Goal: Task Accomplishment & Management: Use online tool/utility

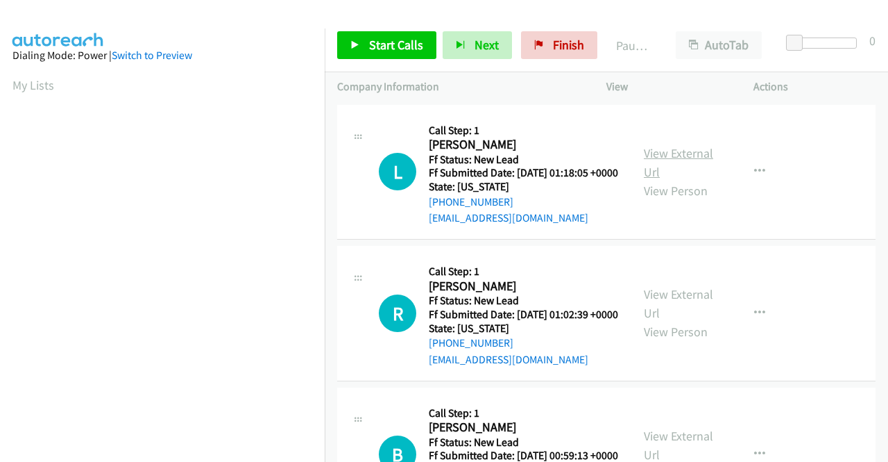
click at [693, 158] on link "View External Url" at bounding box center [678, 162] width 69 height 35
click at [693, 313] on link "View External Url" at bounding box center [678, 303] width 69 height 35
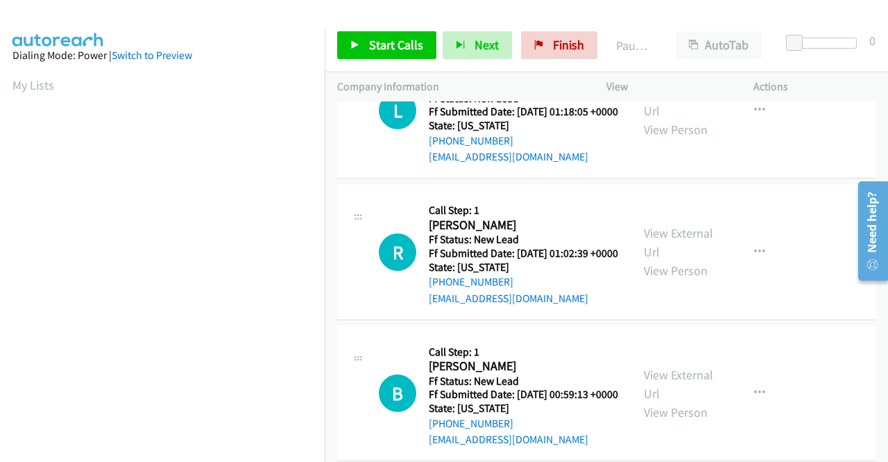
scroll to position [139, 0]
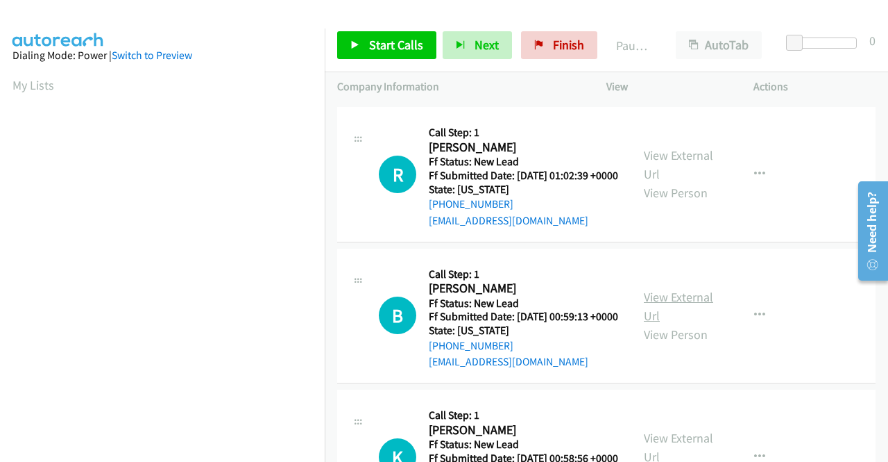
click at [681, 323] on link "View External Url" at bounding box center [678, 306] width 69 height 35
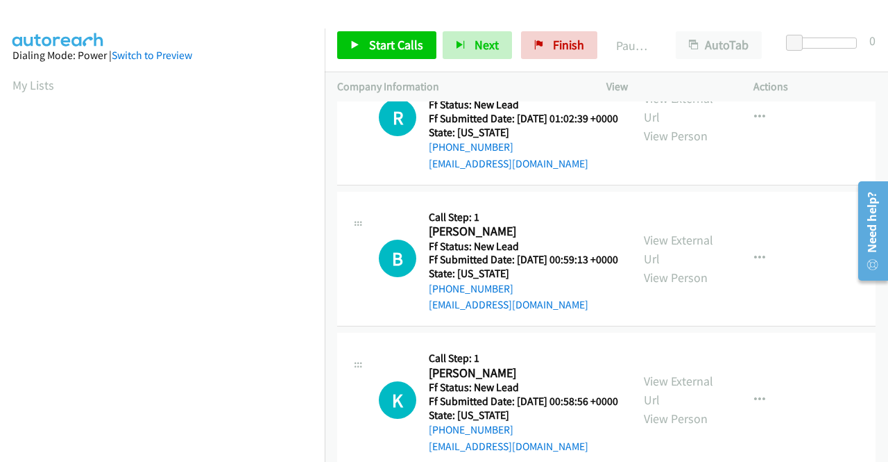
scroll to position [278, 0]
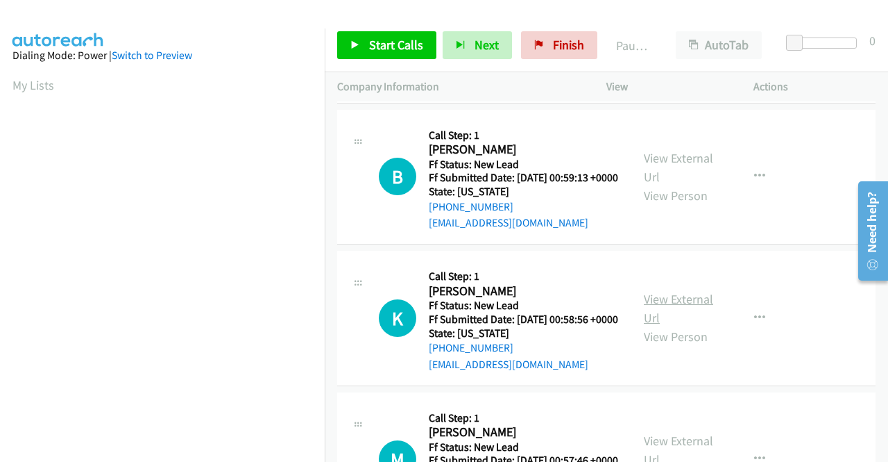
click at [706, 325] on link "View External Url" at bounding box center [678, 308] width 69 height 35
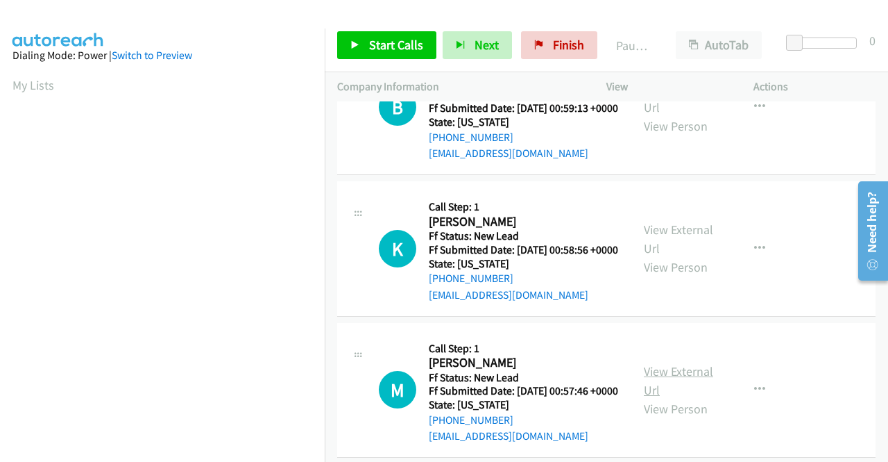
click at [683, 398] on link "View External Url" at bounding box center [678, 380] width 69 height 35
click at [365, 46] on link "Start Calls" at bounding box center [386, 45] width 99 height 28
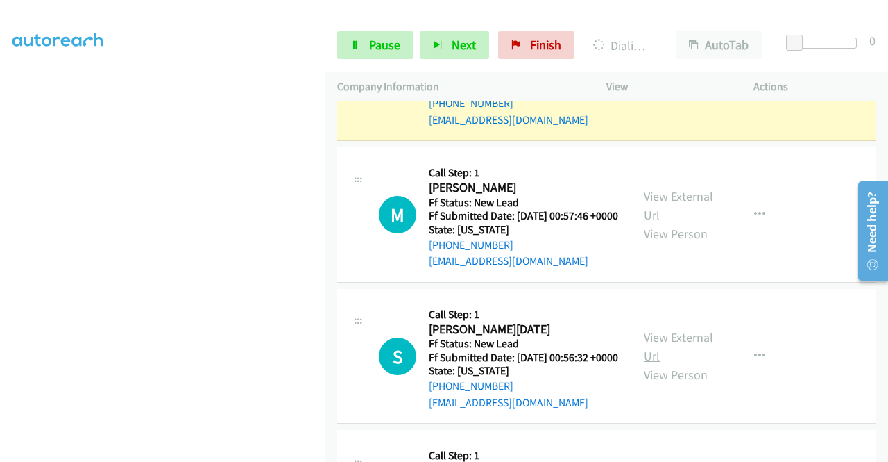
scroll to position [625, 0]
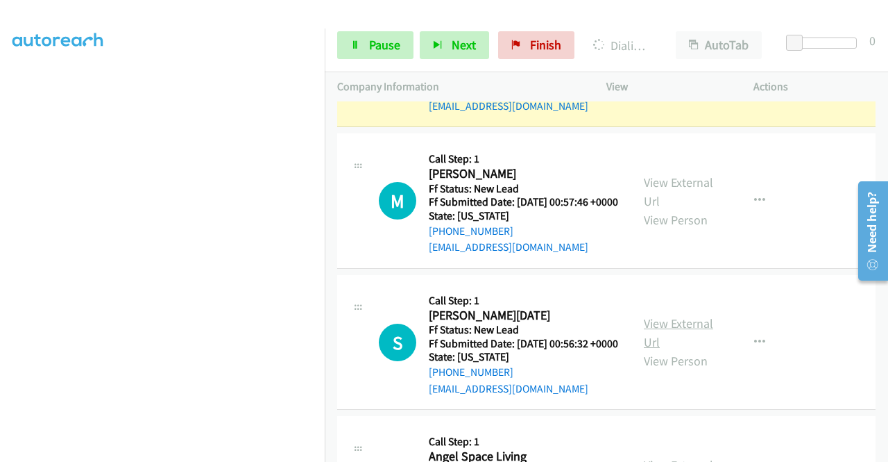
click at [695, 350] on link "View External Url" at bounding box center [678, 332] width 69 height 35
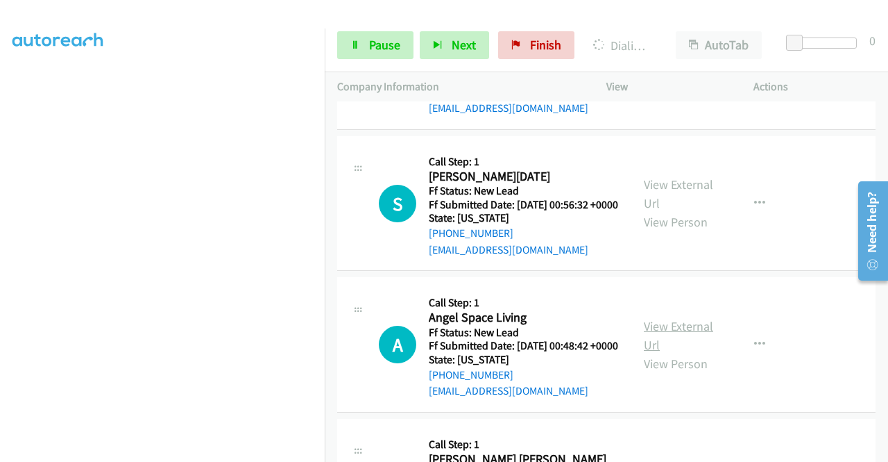
click at [694, 353] on link "View External Url" at bounding box center [678, 335] width 69 height 35
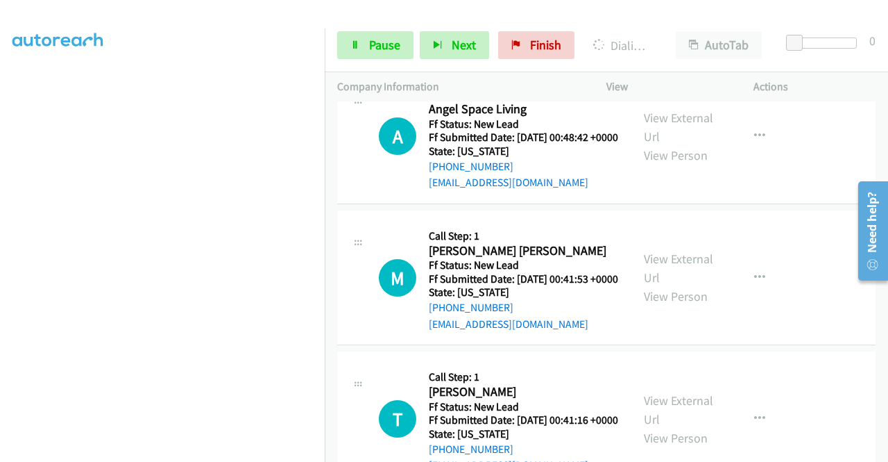
scroll to position [1041, 0]
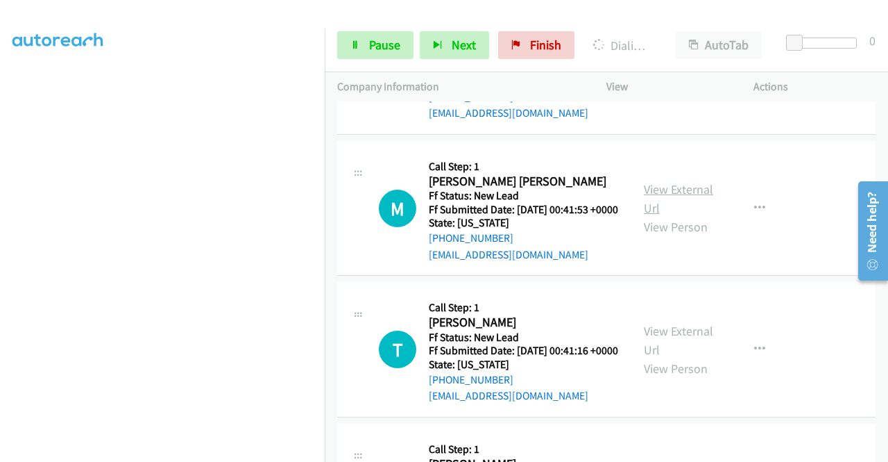
click at [684, 216] on link "View External Url" at bounding box center [678, 198] width 69 height 35
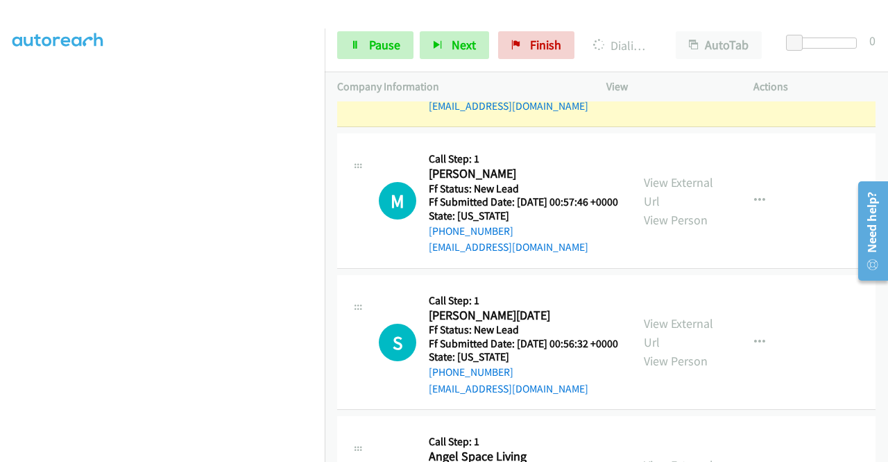
scroll to position [486, 0]
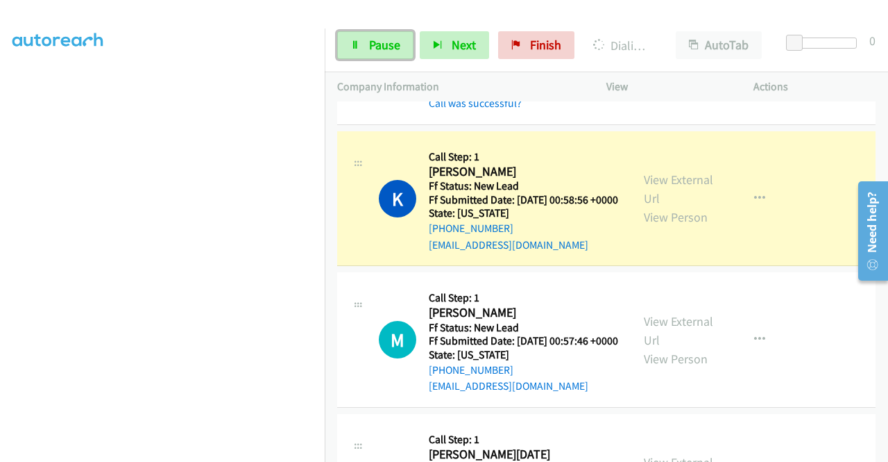
drag, startPoint x: 366, startPoint y: 50, endPoint x: 352, endPoint y: 90, distance: 42.8
click at [366, 50] on link "Pause" at bounding box center [375, 45] width 76 height 28
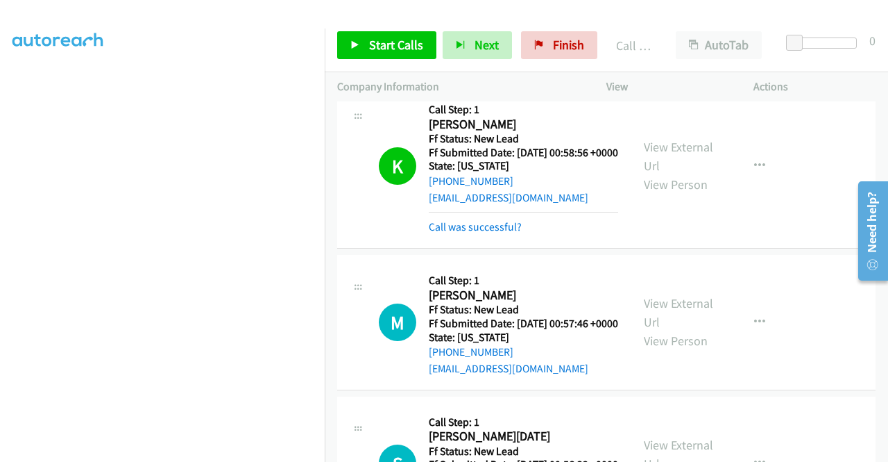
scroll to position [555, 0]
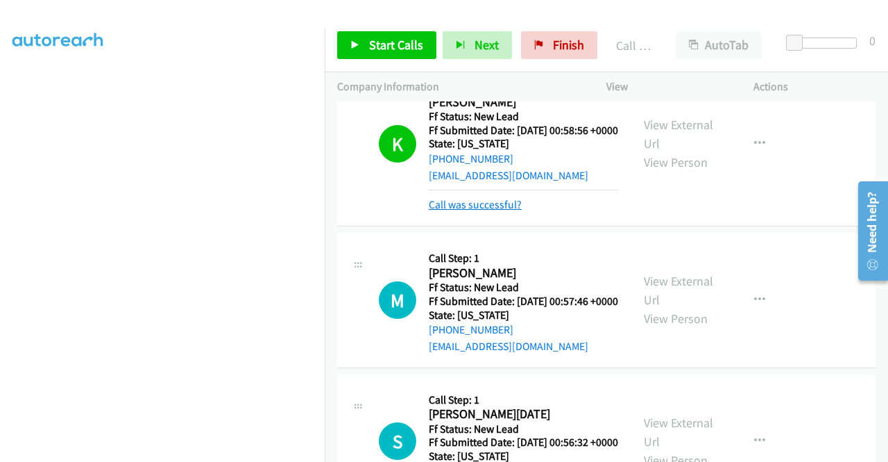
click at [502, 211] on link "Call was successful?" at bounding box center [475, 204] width 93 height 13
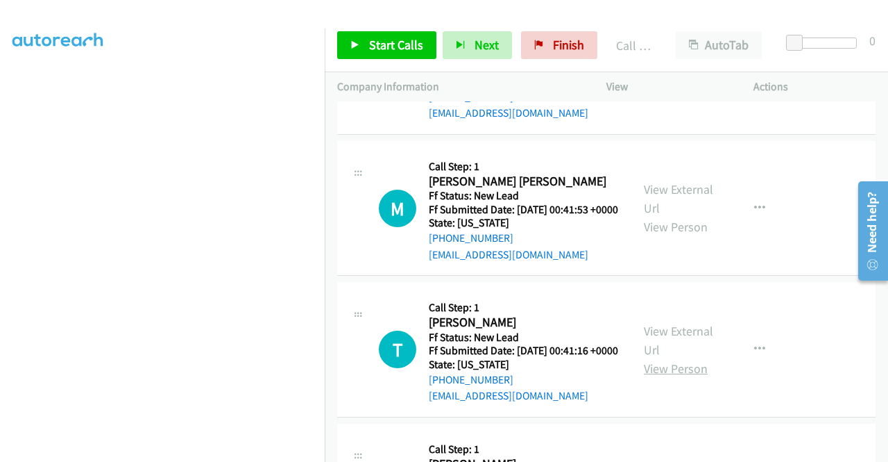
scroll to position [1180, 0]
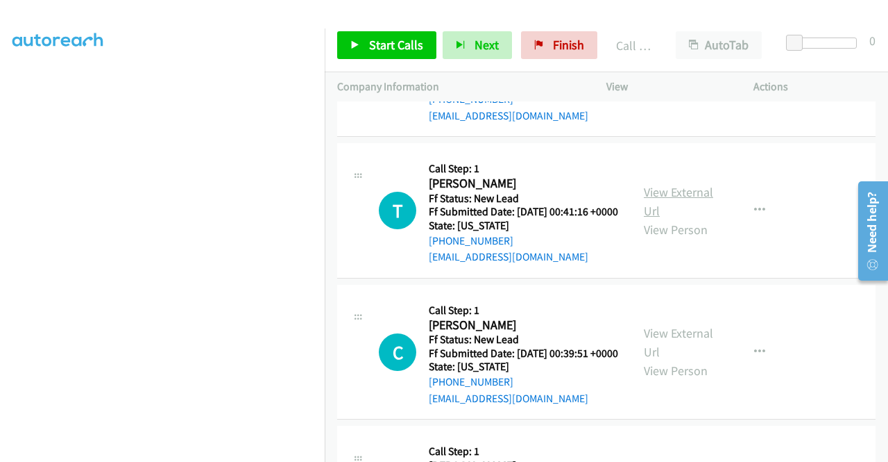
click at [694, 219] on link "View External Url" at bounding box center [678, 201] width 69 height 35
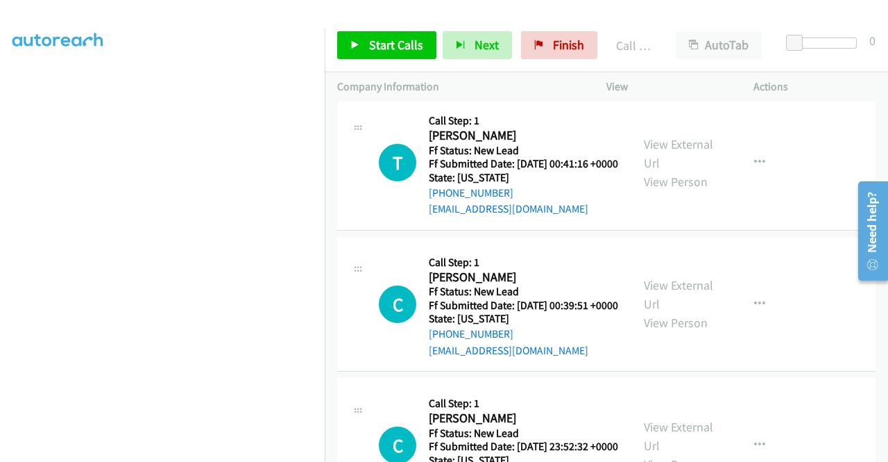
scroll to position [1249, 0]
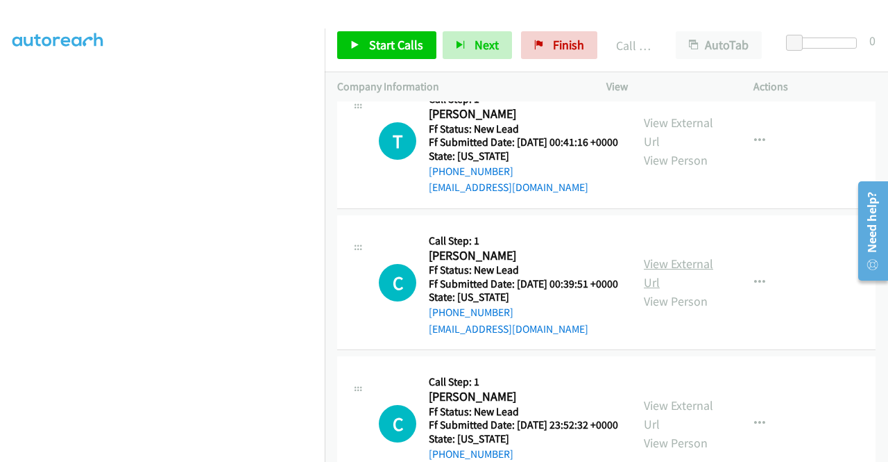
click at [657, 290] on link "View External Url" at bounding box center [678, 272] width 69 height 35
click at [404, 42] on span "Start Calls" at bounding box center [396, 45] width 54 height 16
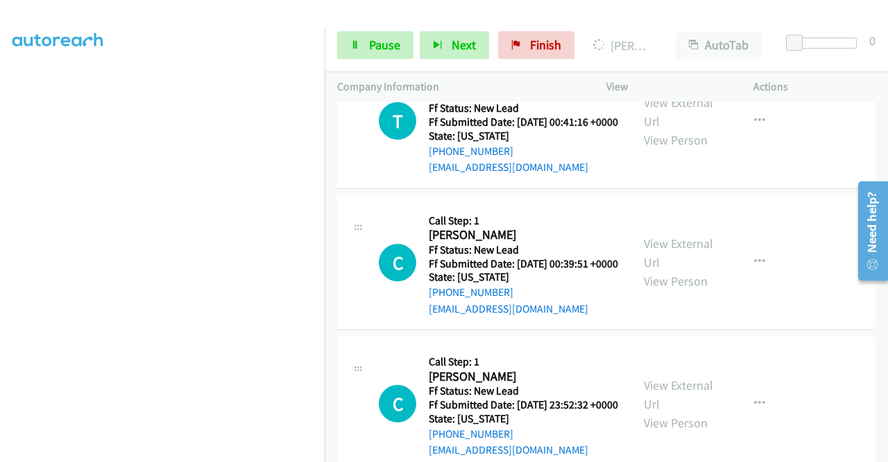
scroll to position [1487, 0]
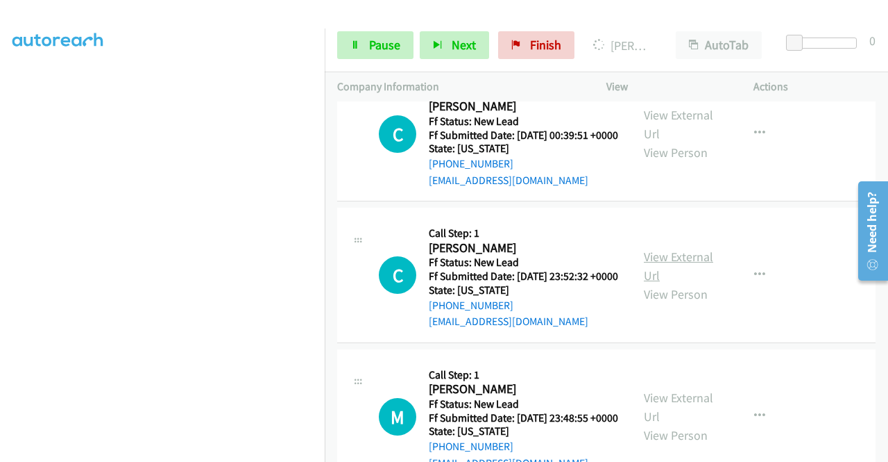
click at [686, 283] on link "View External Url" at bounding box center [678, 265] width 69 height 35
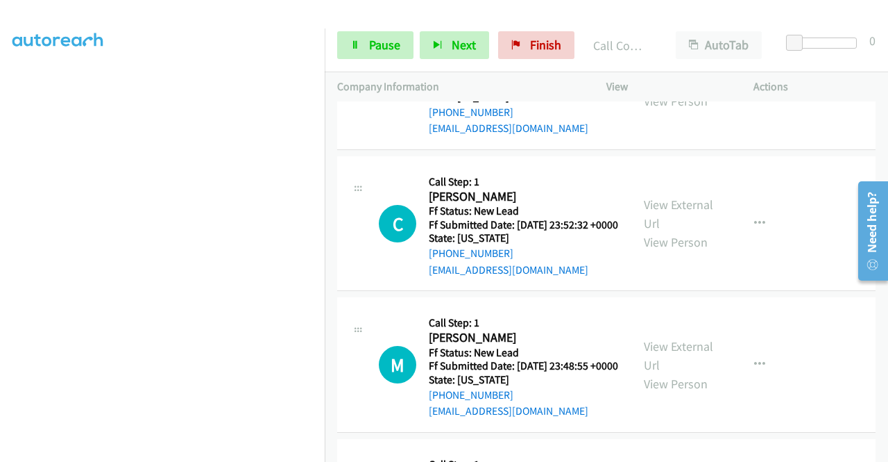
scroll to position [1654, 0]
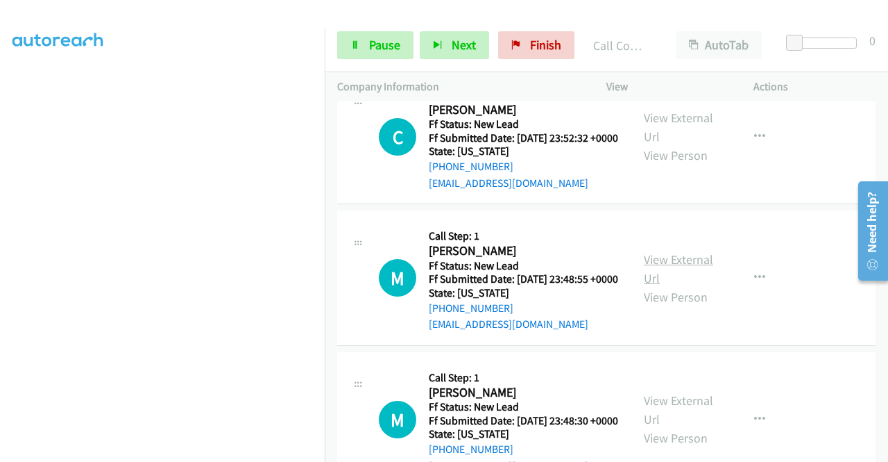
click at [694, 286] on link "View External Url" at bounding box center [678, 268] width 69 height 35
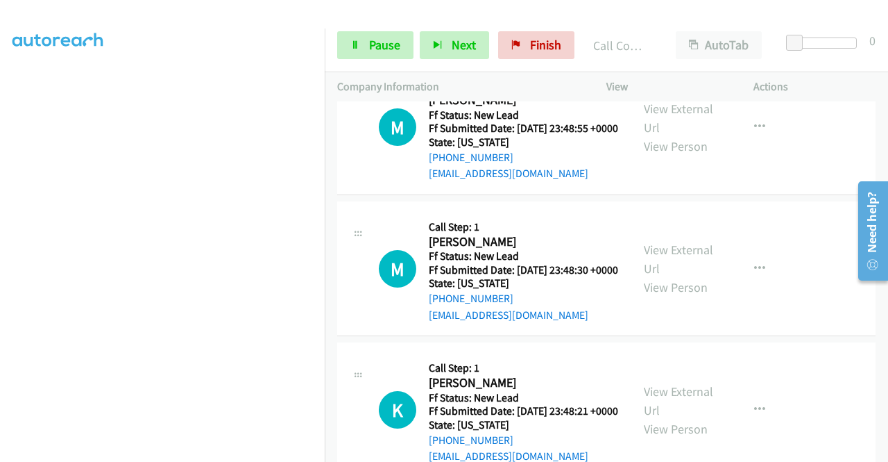
scroll to position [1863, 0]
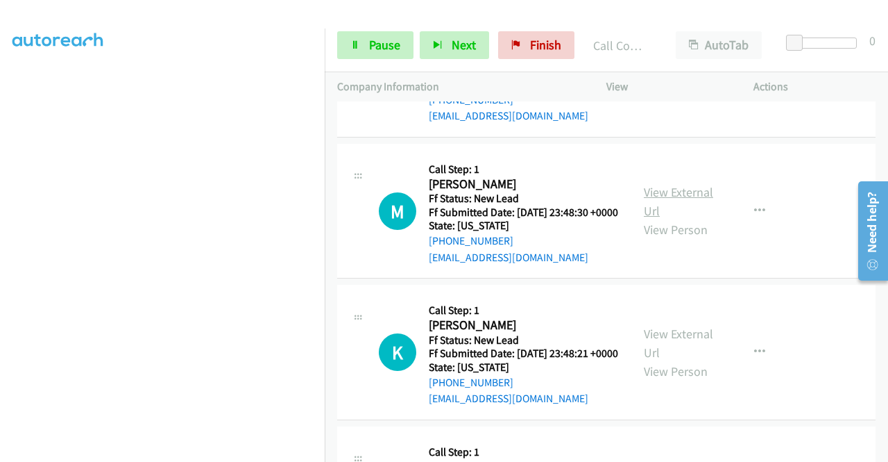
click at [682, 219] on link "View External Url" at bounding box center [678, 201] width 69 height 35
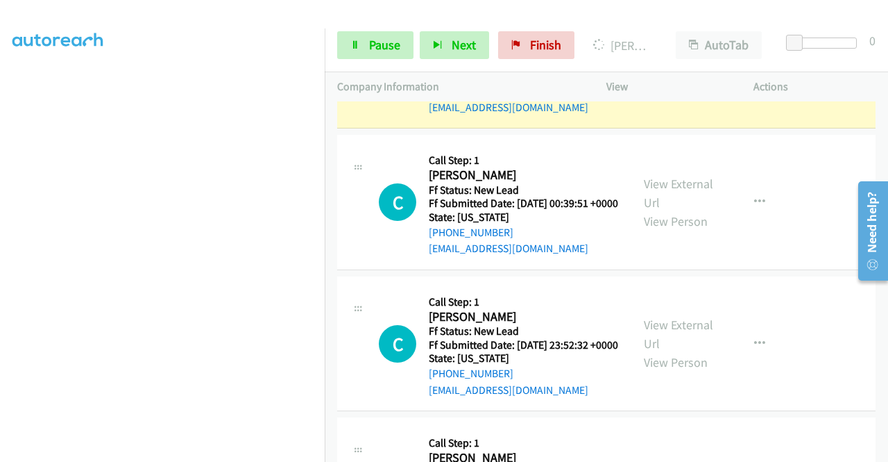
scroll to position [1377, 0]
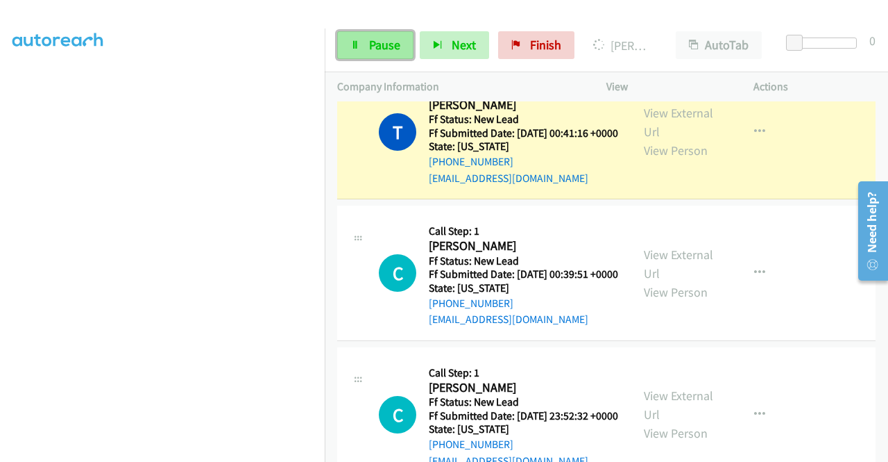
click at [383, 42] on span "Pause" at bounding box center [384, 45] width 31 height 16
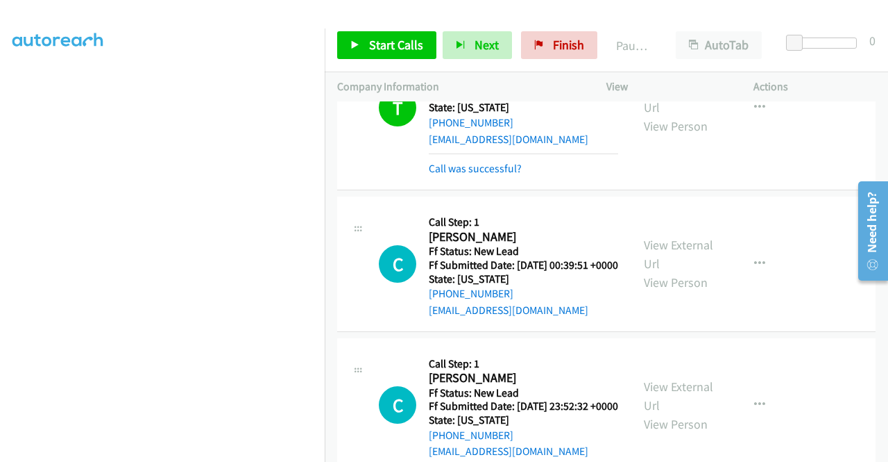
scroll to position [1446, 0]
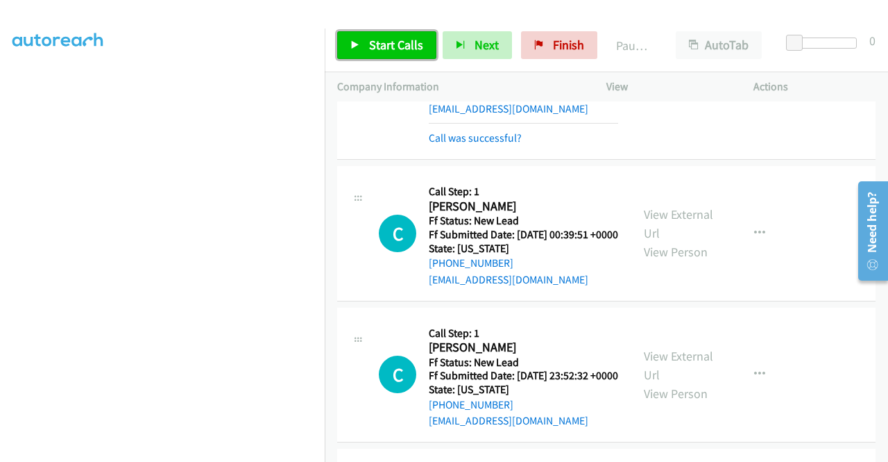
click at [380, 51] on span "Start Calls" at bounding box center [396, 45] width 54 height 16
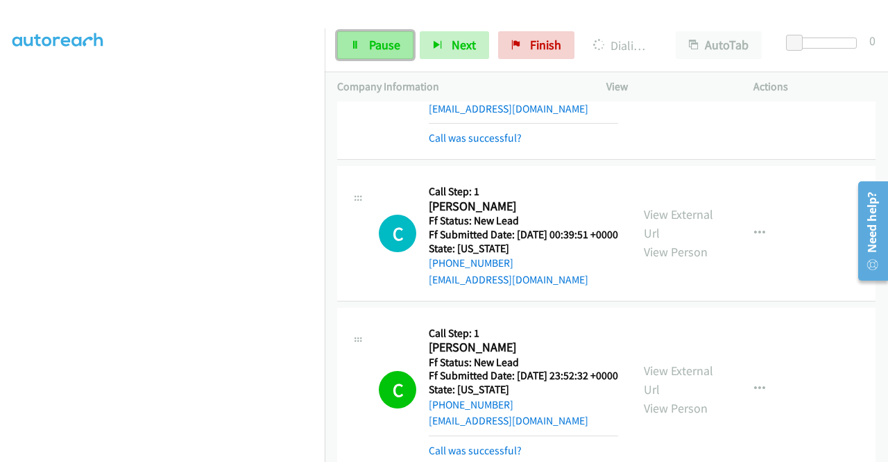
click at [364, 46] on link "Pause" at bounding box center [375, 45] width 76 height 28
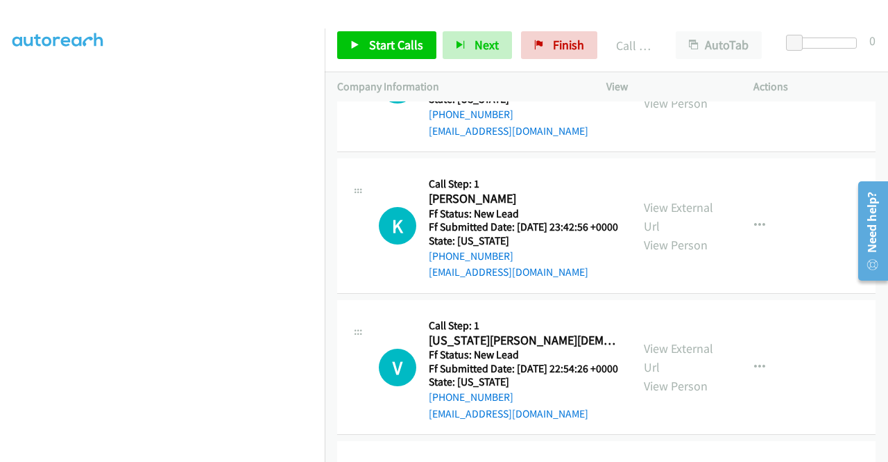
scroll to position [2279, 0]
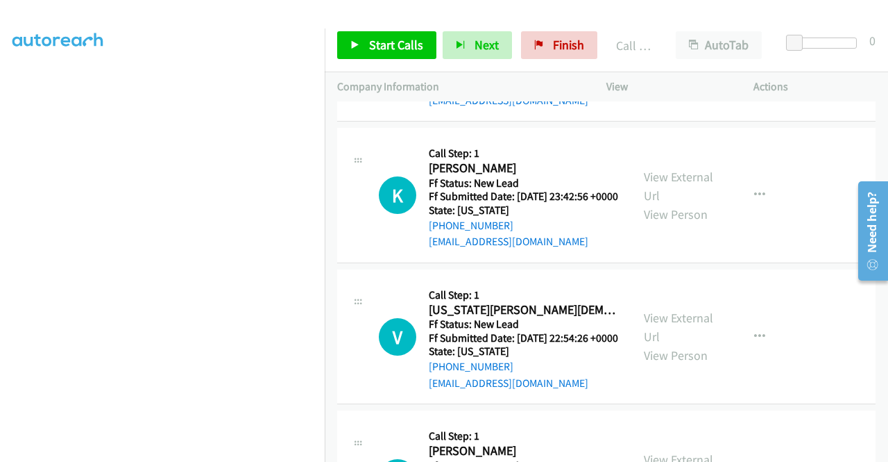
click at [692, 62] on link "View External Url" at bounding box center [678, 44] width 69 height 35
click at [663, 203] on link "View External Url" at bounding box center [678, 186] width 69 height 35
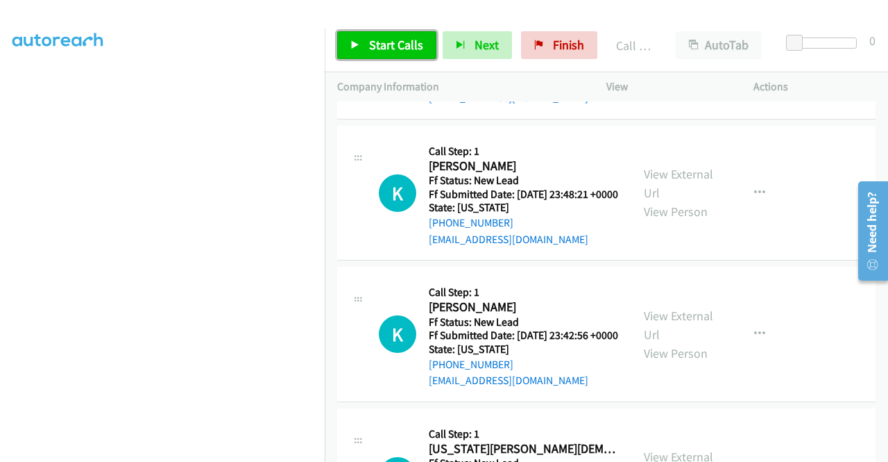
click at [391, 55] on link "Start Calls" at bounding box center [386, 45] width 99 height 28
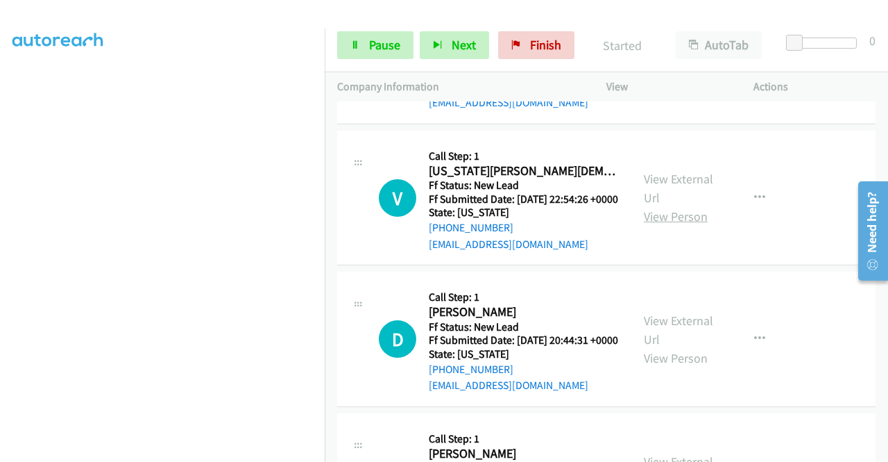
scroll to position [2487, 0]
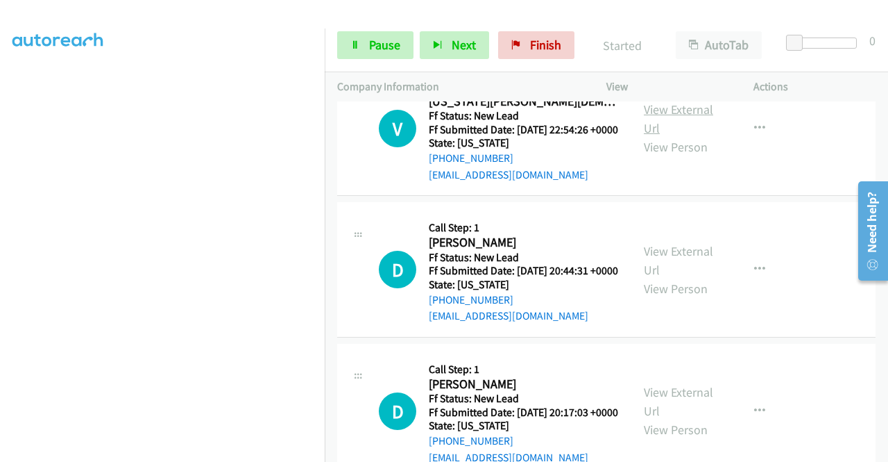
click at [691, 136] on link "View External Url" at bounding box center [678, 118] width 69 height 35
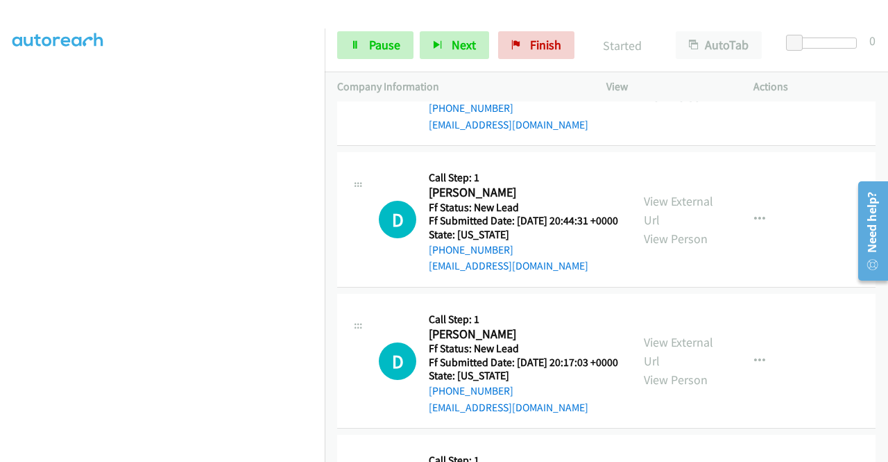
scroll to position [2626, 0]
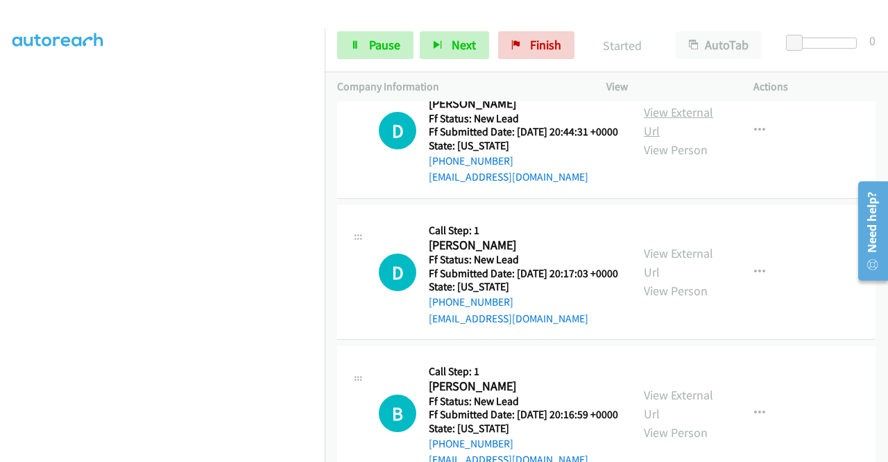
click at [686, 139] on link "View External Url" at bounding box center [678, 121] width 69 height 35
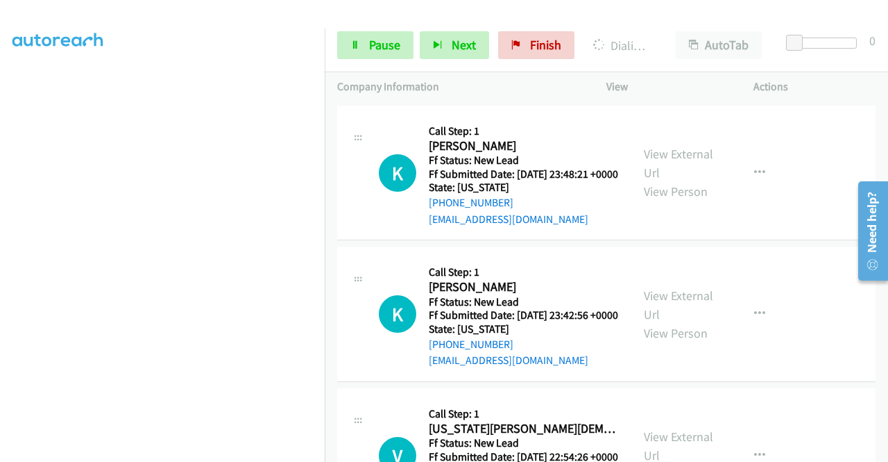
scroll to position [2071, 0]
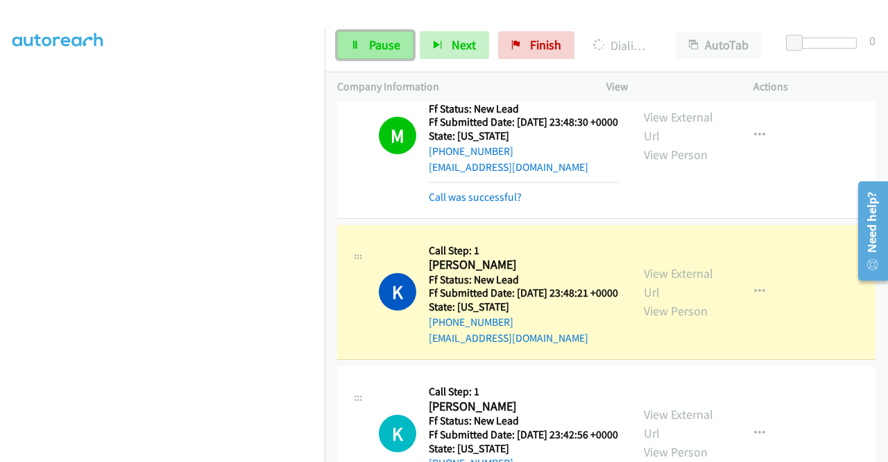
click at [378, 58] on link "Pause" at bounding box center [375, 45] width 76 height 28
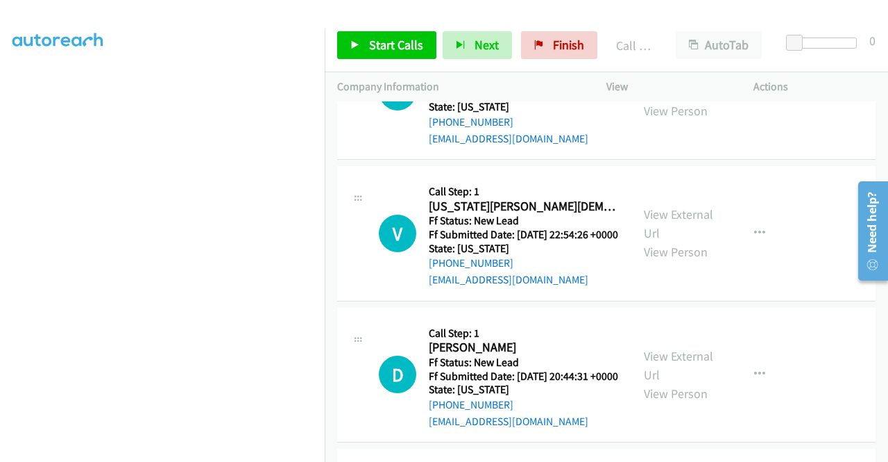
scroll to position [2491, 0]
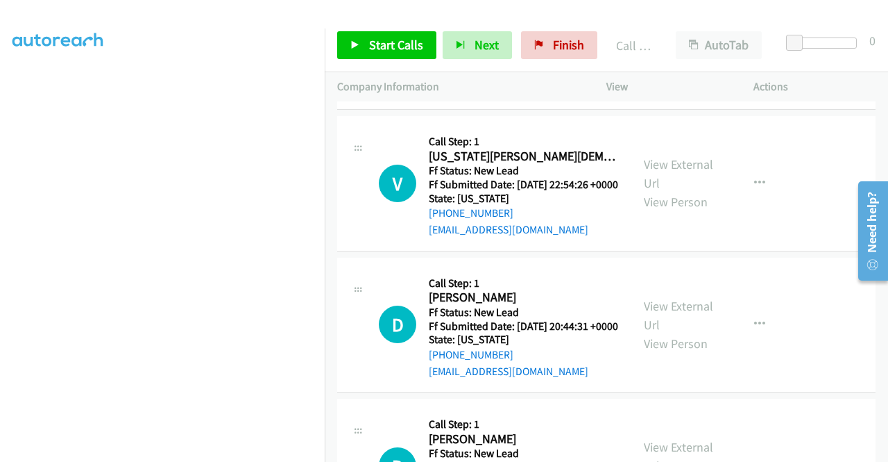
click at [689, 50] on link "View External Url" at bounding box center [678, 32] width 69 height 35
click at [693, 191] on link "View External Url" at bounding box center [678, 173] width 69 height 35
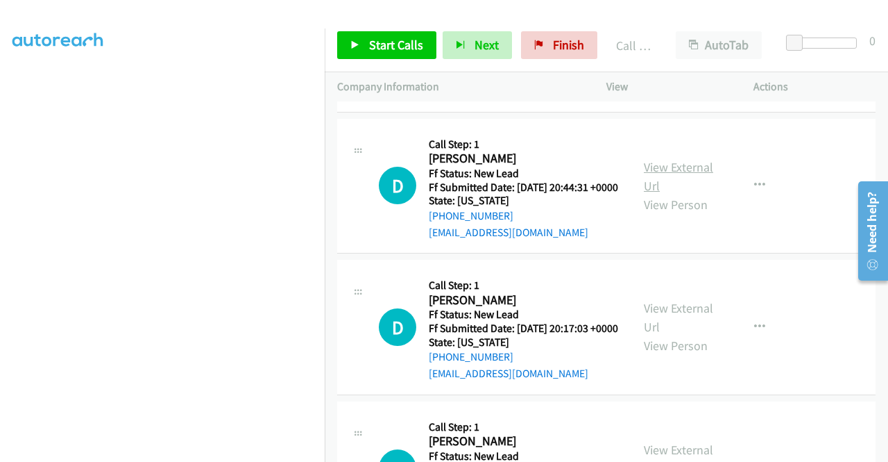
click at [686, 194] on link "View External Url" at bounding box center [678, 176] width 69 height 35
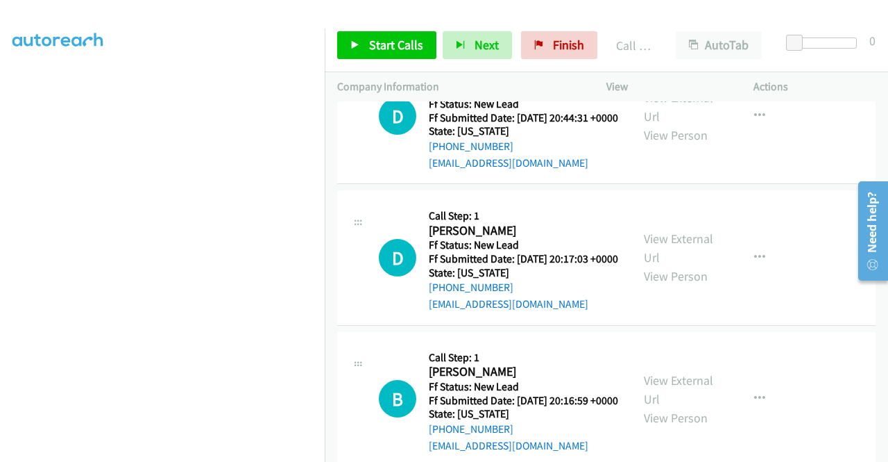
scroll to position [2769, 0]
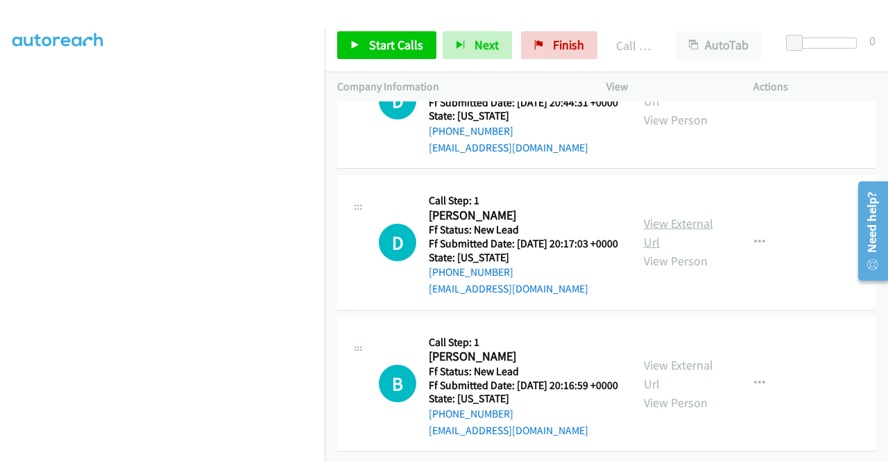
click at [670, 250] on link "View External Url" at bounding box center [678, 232] width 69 height 35
click at [672, 357] on link "View External Url" at bounding box center [678, 374] width 69 height 35
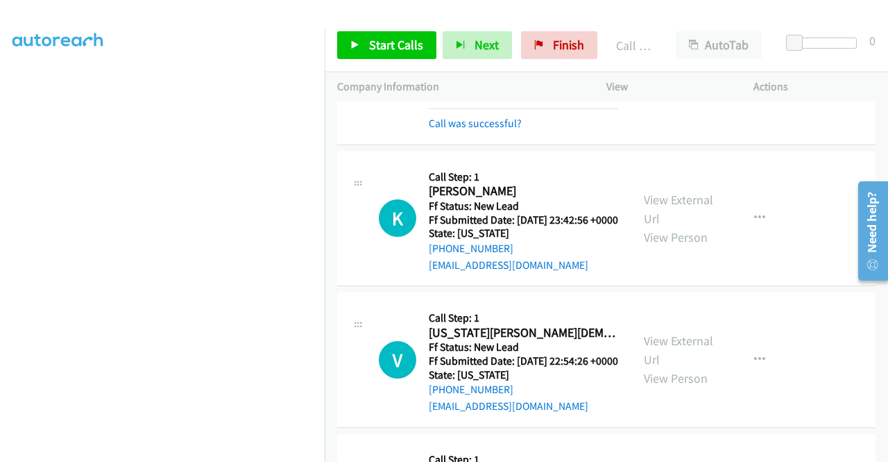
scroll to position [2283, 0]
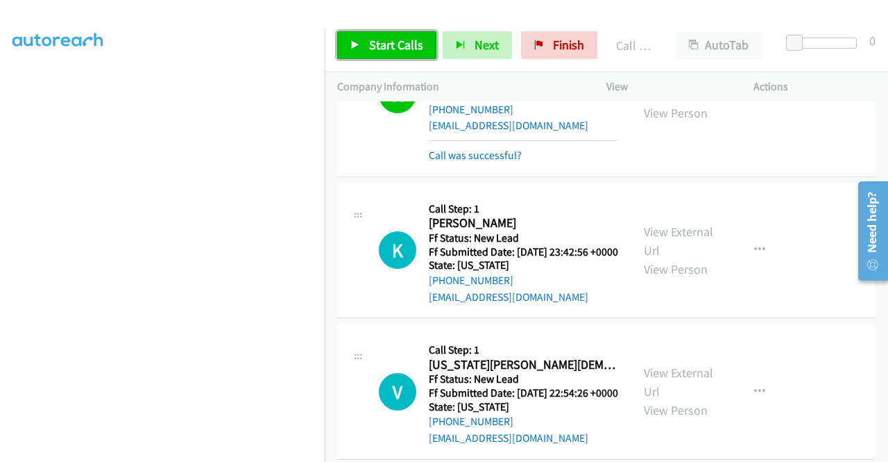
click at [417, 51] on span "Start Calls" at bounding box center [396, 45] width 54 height 16
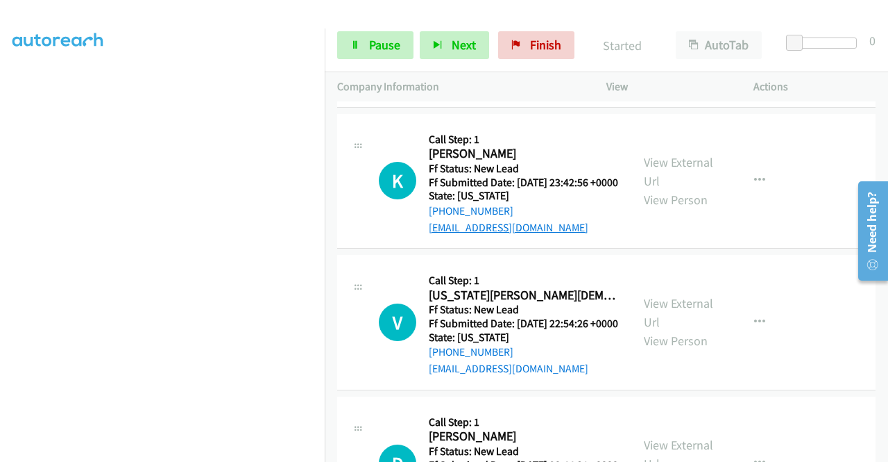
scroll to position [2422, 0]
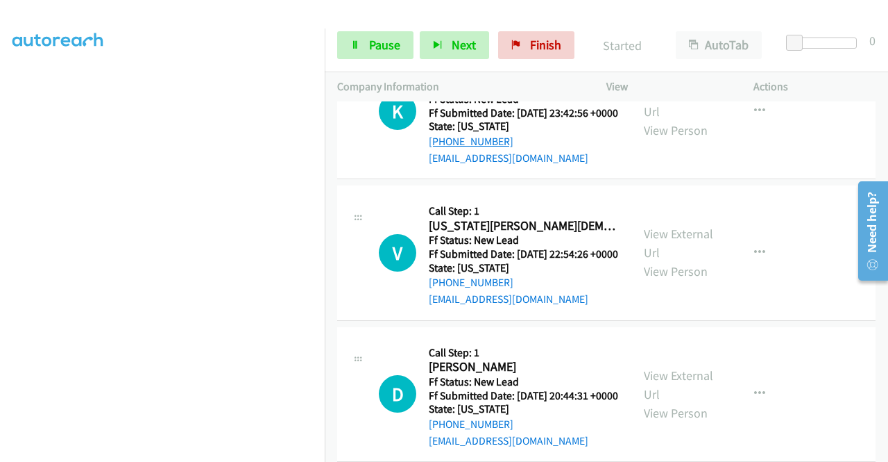
drag, startPoint x: 474, startPoint y: 341, endPoint x: 444, endPoint y: 344, distance: 29.9
click at [444, 150] on div "+1 781-570-1296" at bounding box center [523, 141] width 189 height 17
copy link "781-570-1296"
click at [358, 45] on icon at bounding box center [355, 46] width 10 height 10
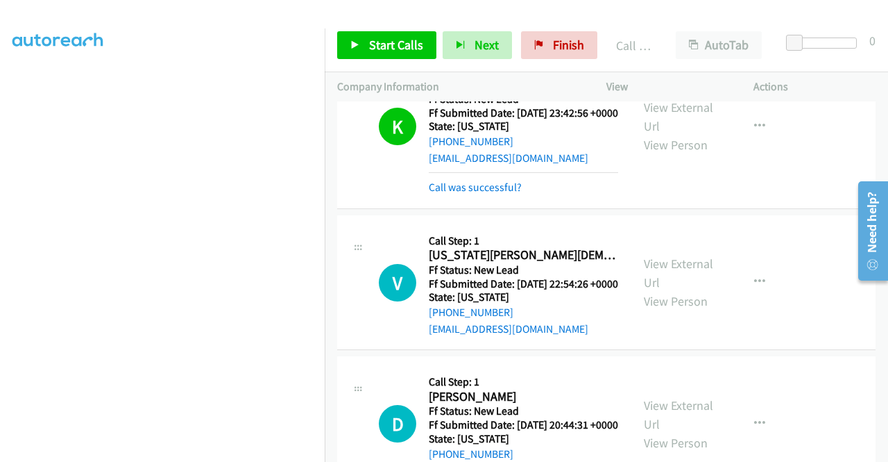
scroll to position [287, 0]
click at [380, 52] on span "Start Calls" at bounding box center [396, 45] width 54 height 16
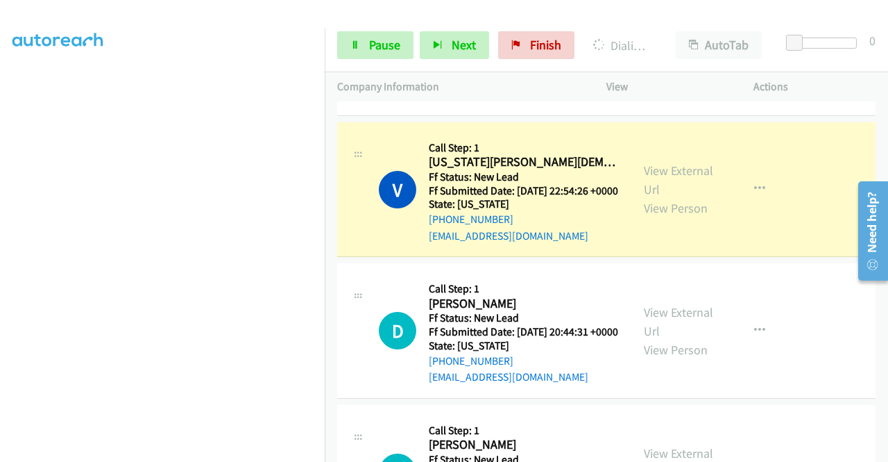
scroll to position [2630, 0]
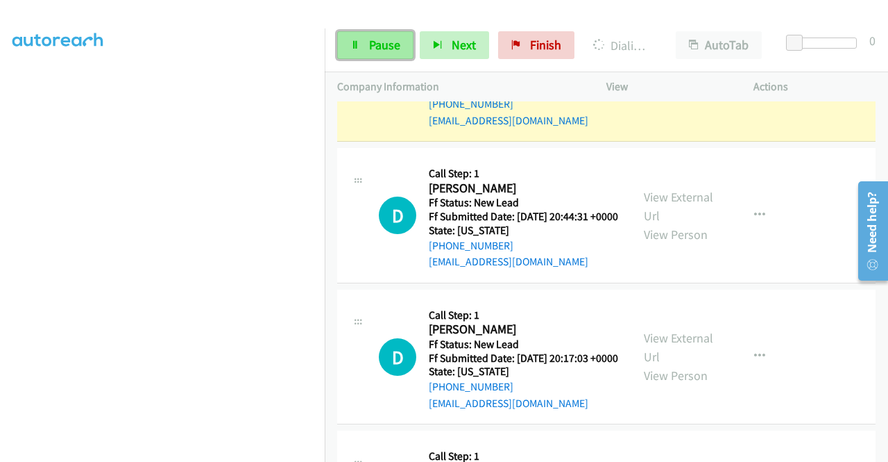
click at [380, 52] on span "Pause" at bounding box center [384, 45] width 31 height 16
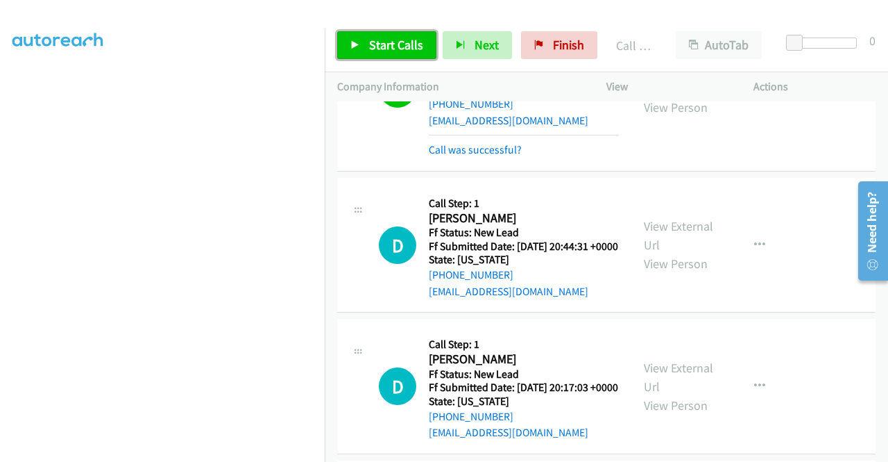
click at [391, 48] on span "Start Calls" at bounding box center [396, 45] width 54 height 16
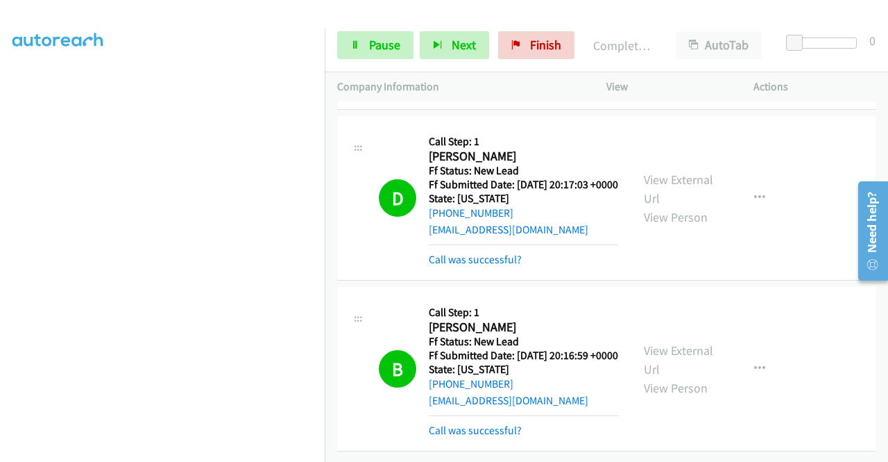
scroll to position [3187, 0]
click at [532, 40] on span "Finish" at bounding box center [545, 45] width 31 height 16
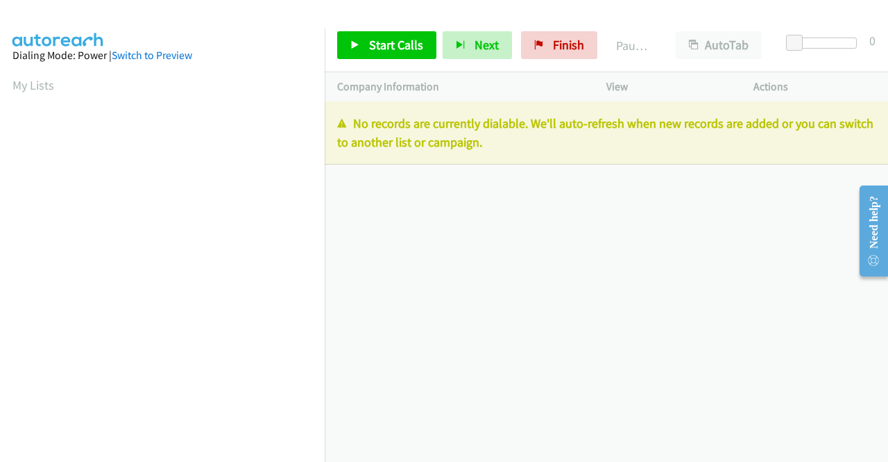
click at [821, 300] on div "+1 415-964-1034 Call failed - Please reload the list and try again The Callbar …" at bounding box center [607, 281] width 564 height 360
click at [818, 305] on div "+1 415-964-1034 Call failed - Please reload the list and try again The Callbar …" at bounding box center [607, 281] width 564 height 360
drag, startPoint x: 559, startPoint y: 46, endPoint x: 523, endPoint y: 76, distance: 46.4
click at [559, 46] on span "Finish" at bounding box center [568, 45] width 31 height 16
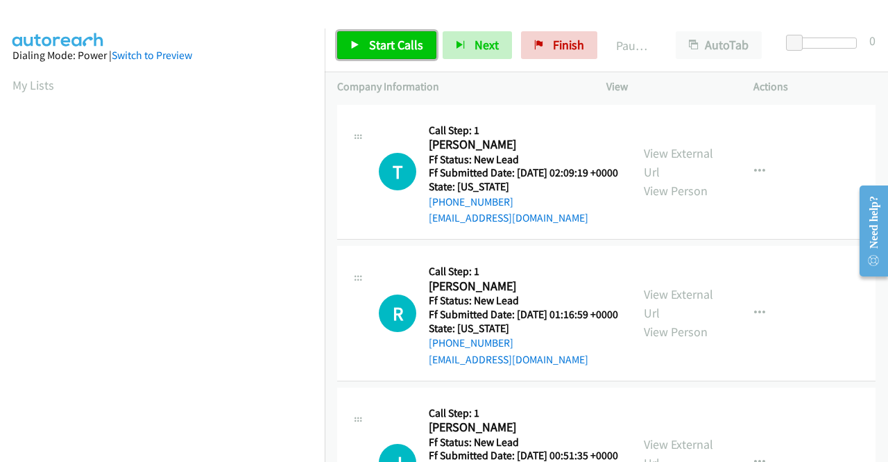
click at [392, 49] on span "Start Calls" at bounding box center [396, 45] width 54 height 16
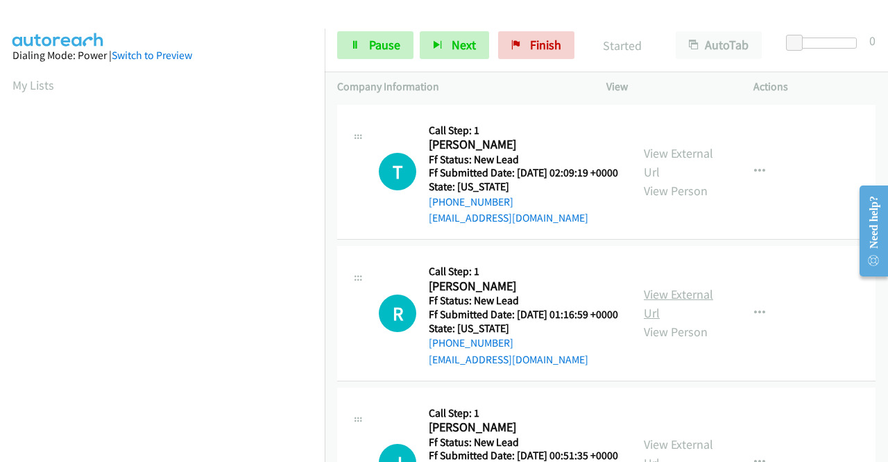
click at [670, 312] on link "View External Url" at bounding box center [678, 303] width 69 height 35
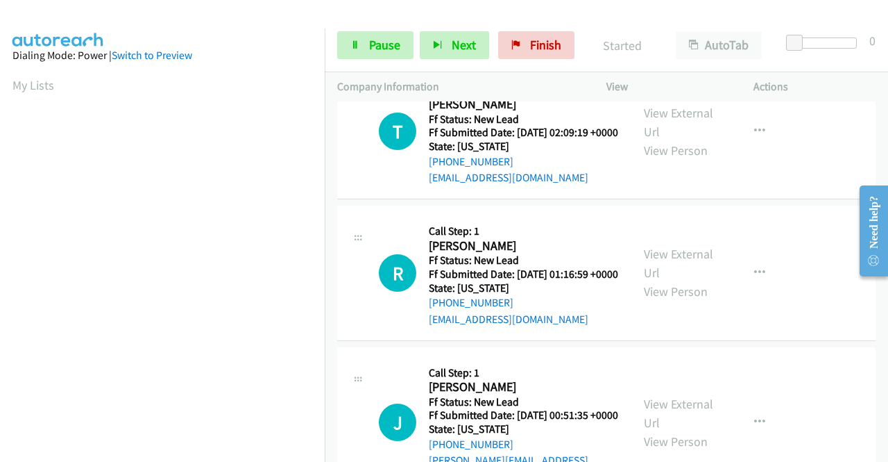
scroll to position [69, 0]
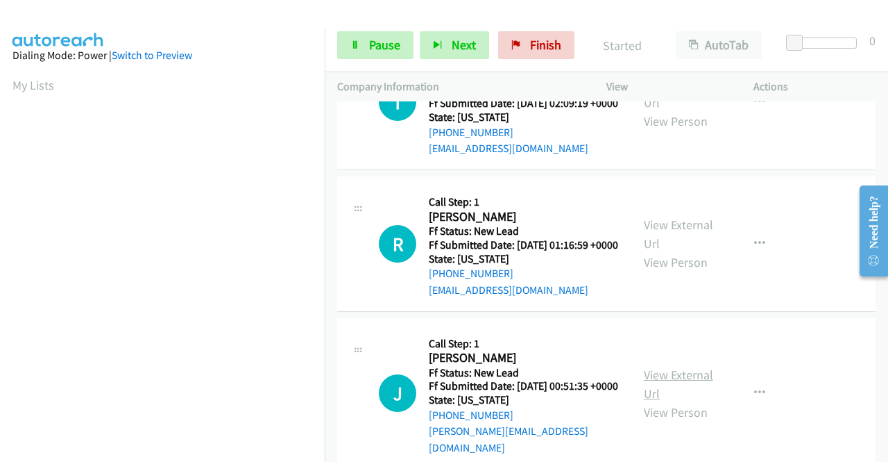
click at [690, 398] on link "View External Url" at bounding box center [678, 383] width 69 height 35
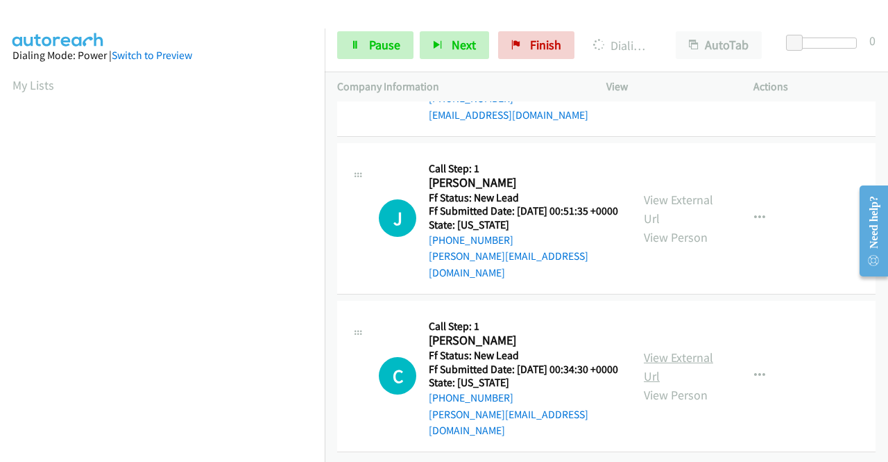
scroll to position [276, 0]
click at [672, 354] on link "View External Url" at bounding box center [678, 366] width 69 height 35
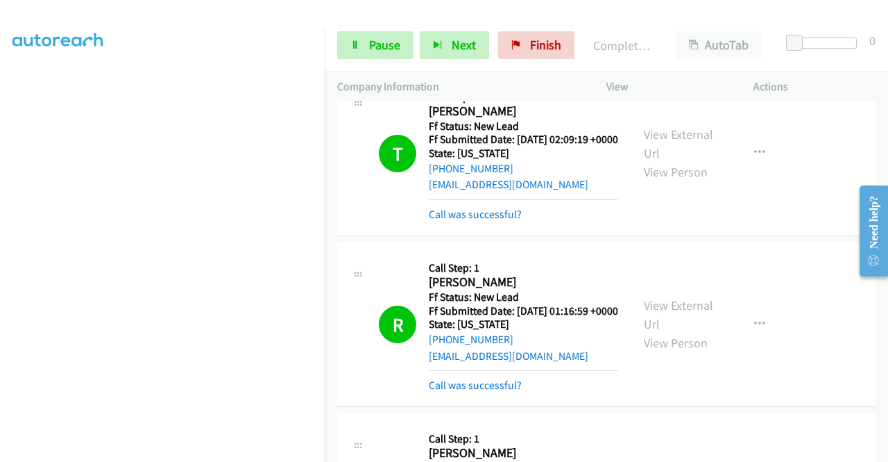
scroll to position [235, 0]
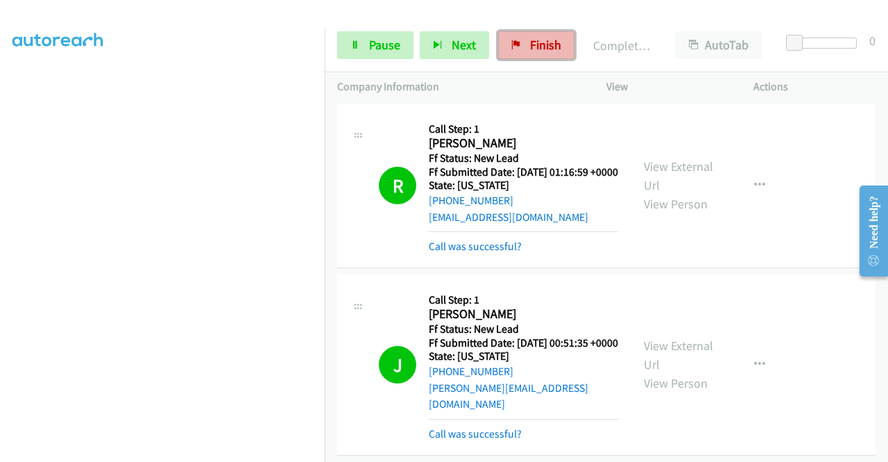
click at [530, 51] on span "Finish" at bounding box center [545, 45] width 31 height 16
